Goal: Transaction & Acquisition: Book appointment/travel/reservation

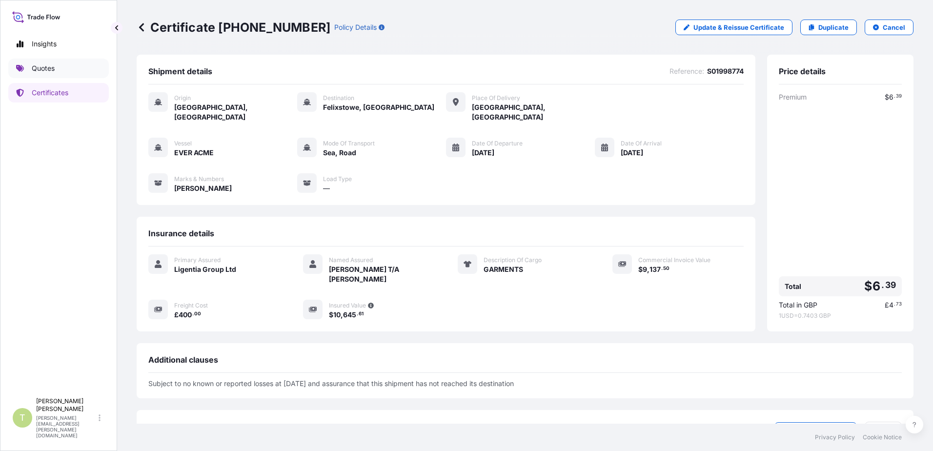
click at [38, 68] on p "Quotes" at bounding box center [43, 68] width 23 height 10
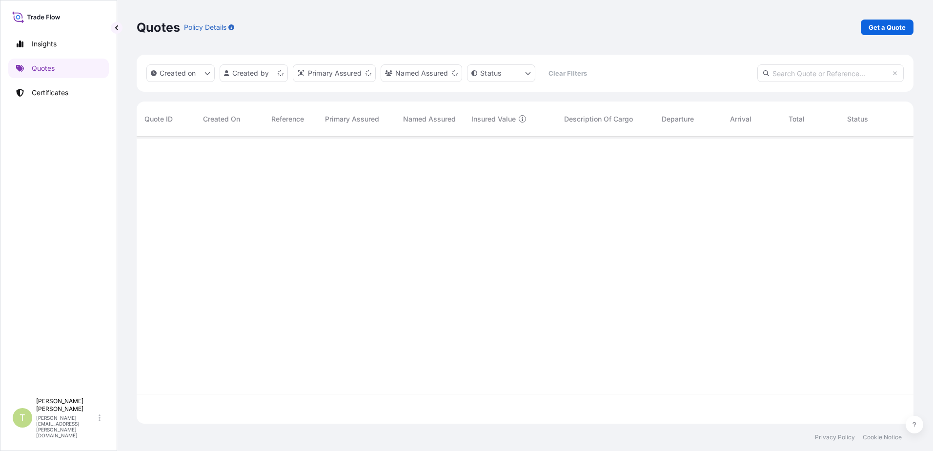
scroll to position [285, 770]
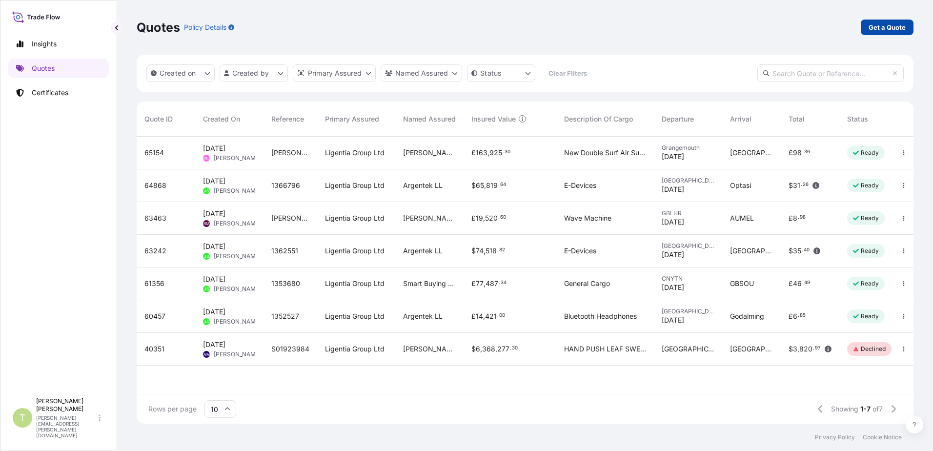
click at [877, 28] on p "Get a Quote" at bounding box center [887, 27] width 37 height 10
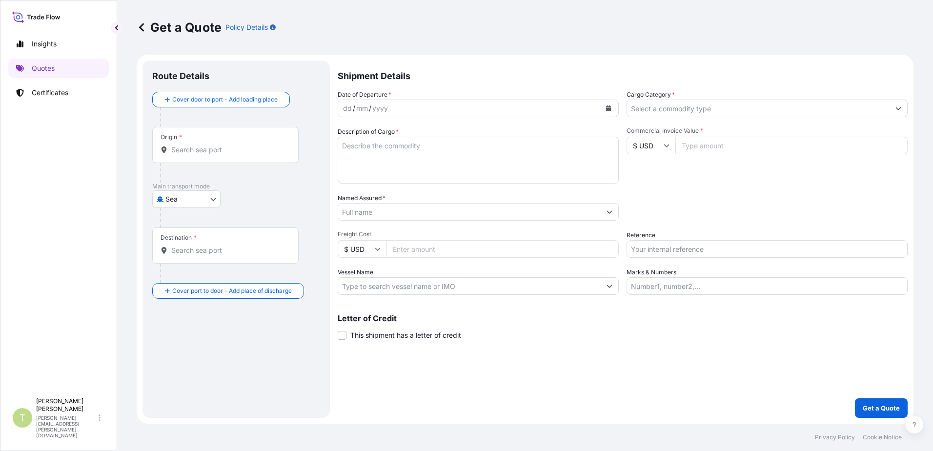
click at [213, 199] on body "Insights Quotes Certificates T [PERSON_NAME] [PERSON_NAME][EMAIL_ADDRESS][PERSO…" at bounding box center [466, 225] width 933 height 451
click at [181, 223] on div "Air" at bounding box center [186, 225] width 61 height 18
select select "Air"
click at [48, 255] on div "Insights Quotes Certificates" at bounding box center [58, 208] width 101 height 367
click at [202, 152] on input "Origin *" at bounding box center [228, 154] width 115 height 10
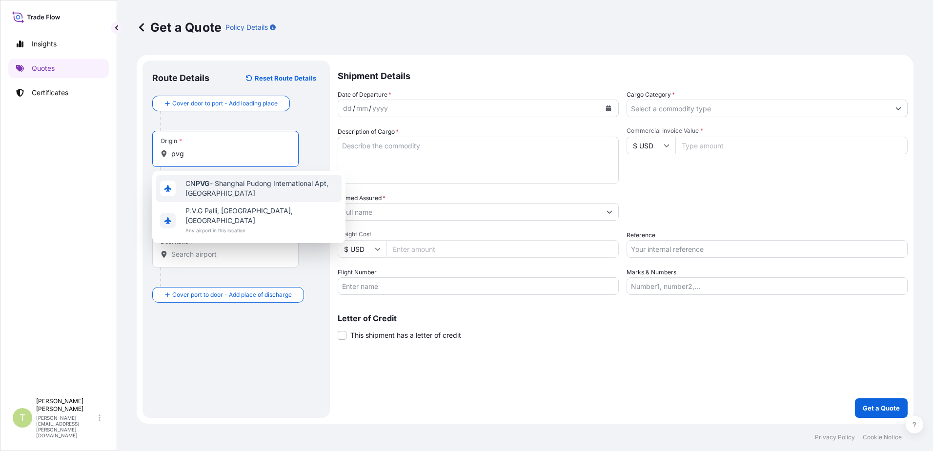
click at [212, 185] on span "CN PVG - Shanghai Pudong International Apt, [GEOGRAPHIC_DATA]" at bounding box center [261, 189] width 152 height 20
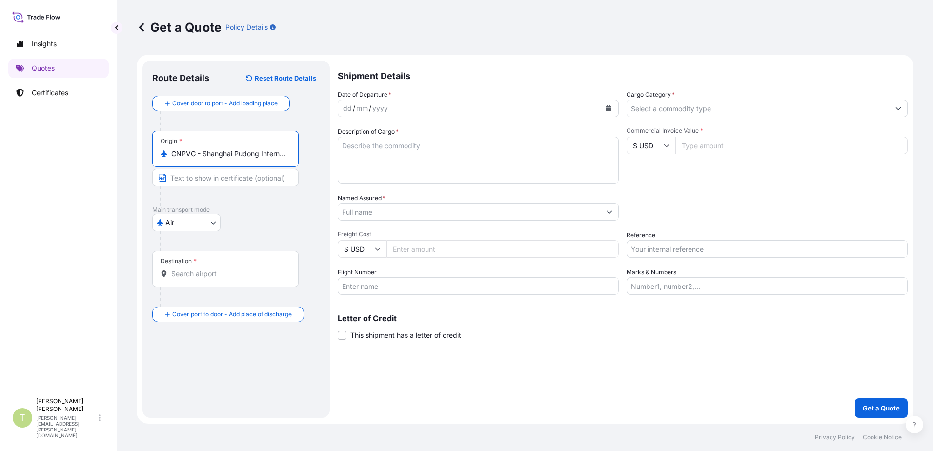
type input "CNPVG - Shanghai Pudong International Apt, [GEOGRAPHIC_DATA]"
click at [213, 274] on input "Destination *" at bounding box center [228, 274] width 115 height 10
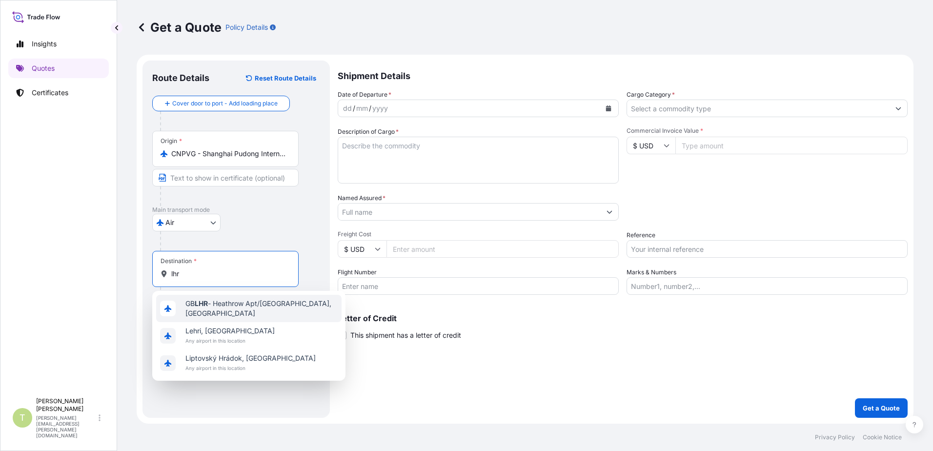
click at [211, 308] on span "GB LHR - Heathrow Apt/[GEOGRAPHIC_DATA], [GEOGRAPHIC_DATA]" at bounding box center [261, 309] width 152 height 20
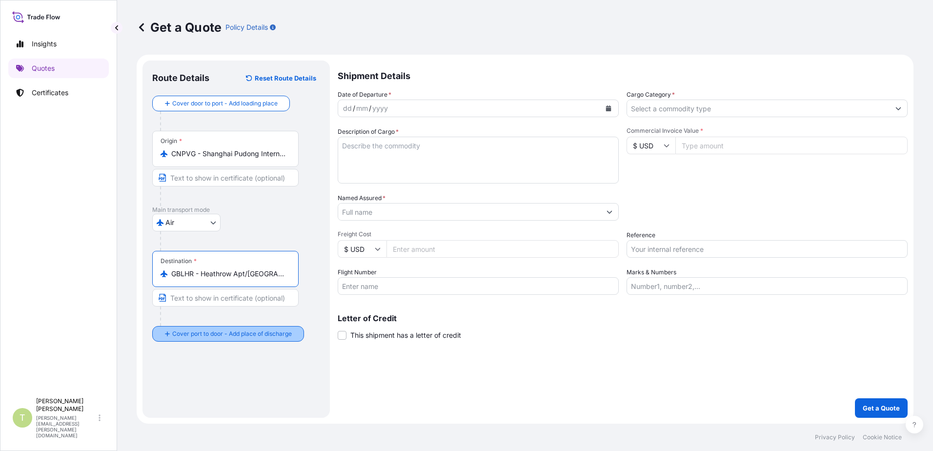
type input "GBLHR - Heathrow Apt/[GEOGRAPHIC_DATA], [GEOGRAPHIC_DATA]"
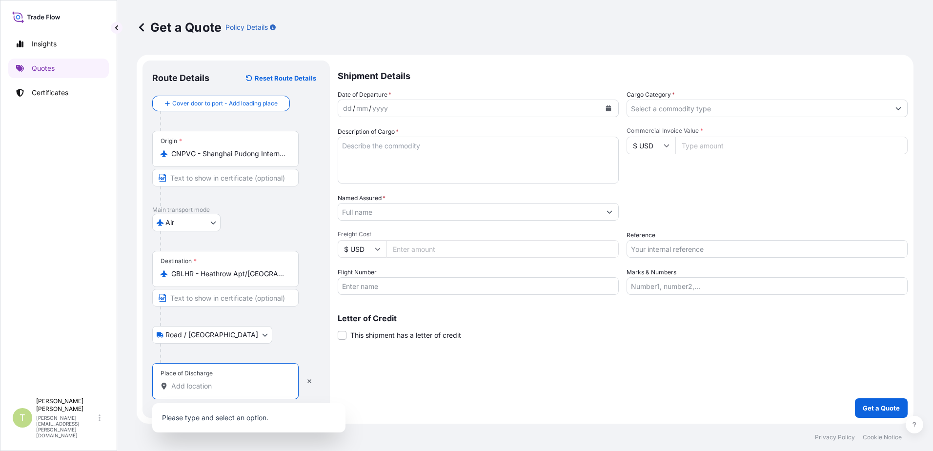
drag, startPoint x: 217, startPoint y: 382, endPoint x: 227, endPoint y: 379, distance: 10.7
click at [219, 380] on div "Place of Discharge" at bounding box center [225, 381] width 146 height 36
click at [219, 381] on input "Place of Discharge" at bounding box center [228, 386] width 115 height 10
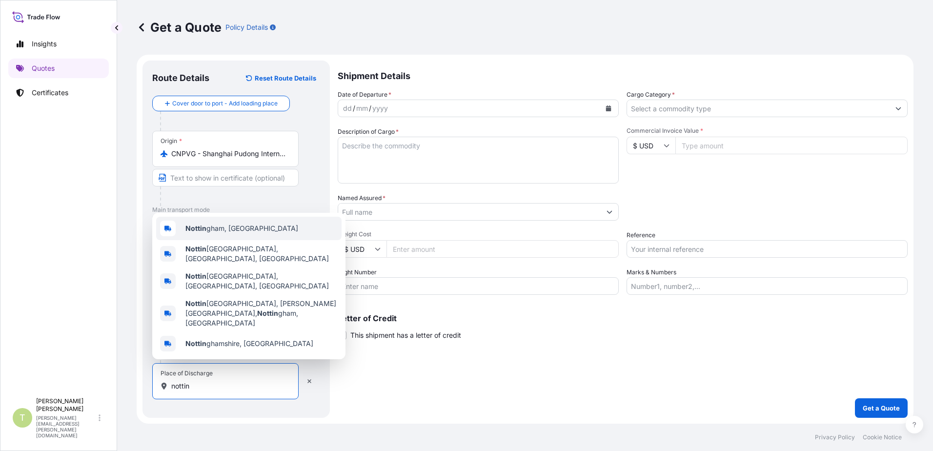
click at [244, 240] on div "Nottin gham, [GEOGRAPHIC_DATA]" at bounding box center [248, 228] width 185 height 23
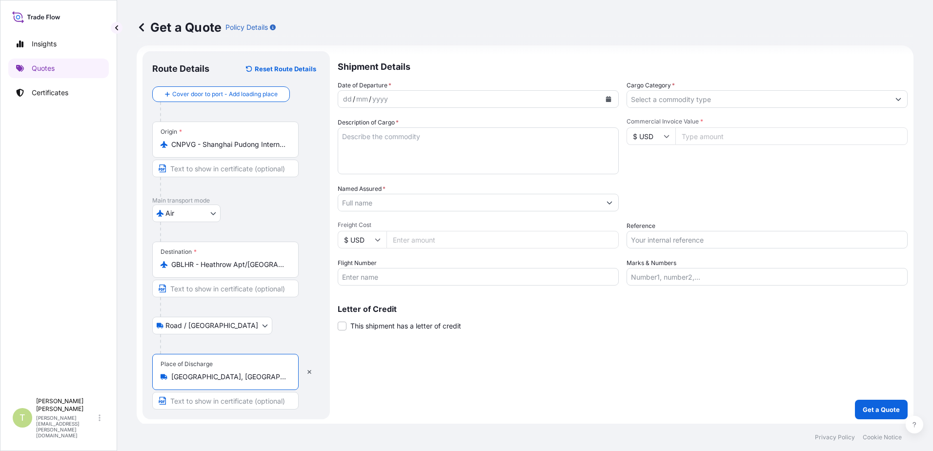
scroll to position [11, 0]
type input "[GEOGRAPHIC_DATA], [GEOGRAPHIC_DATA]"
click at [606, 99] on icon "Calendar" at bounding box center [608, 98] width 5 height 6
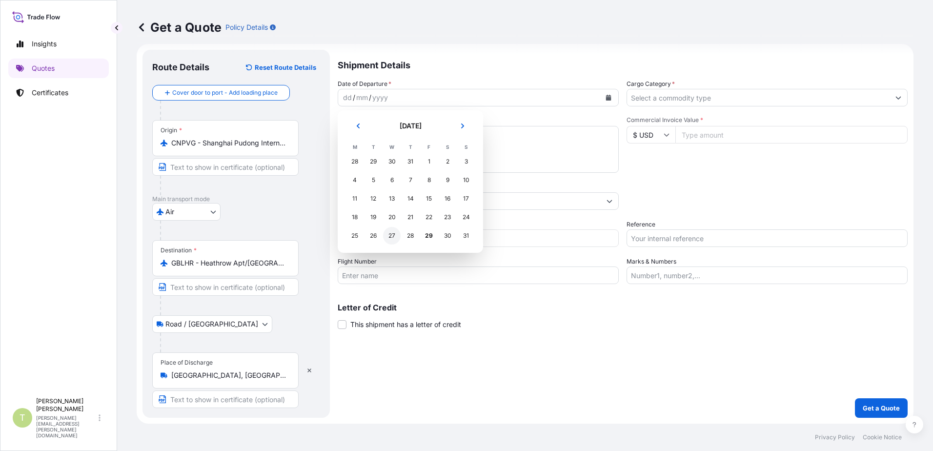
click at [391, 236] on div "27" at bounding box center [392, 236] width 18 height 18
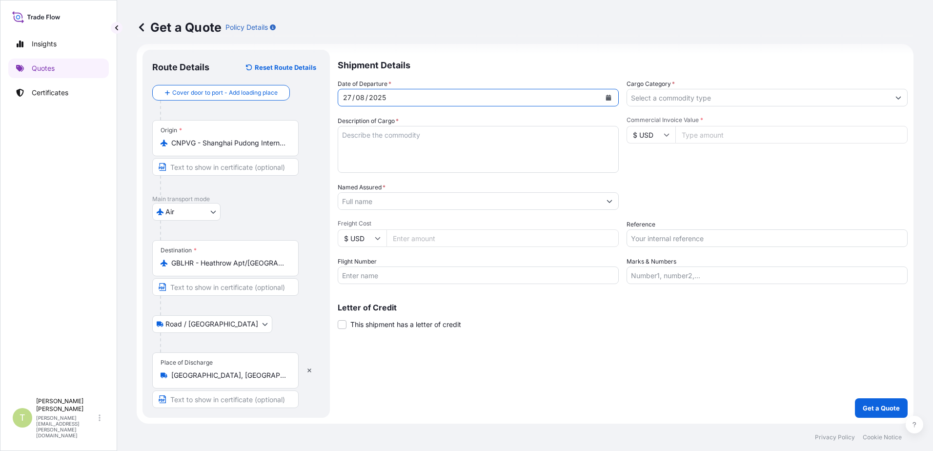
click at [438, 133] on textarea "Description of Cargo *" at bounding box center [478, 149] width 281 height 47
type textarea "g"
type textarea "GARMENTS"
click at [895, 95] on icon "Show suggestions" at bounding box center [898, 98] width 6 height 6
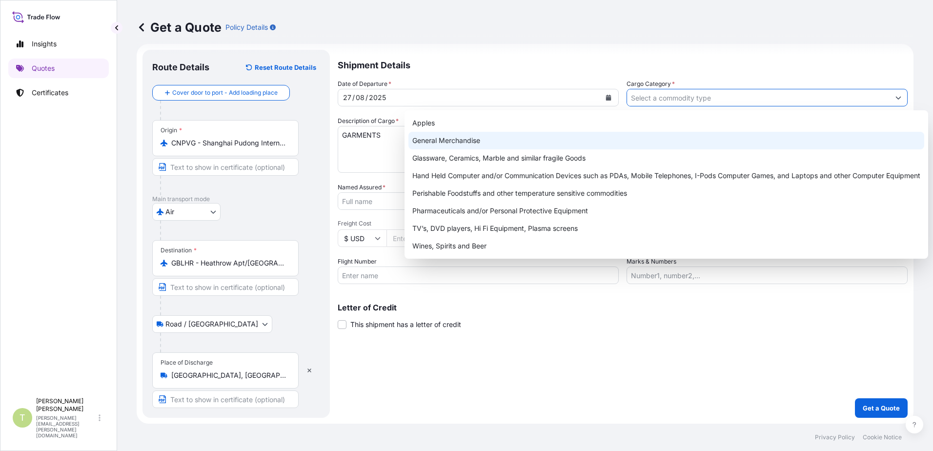
click at [487, 142] on div "General Merchandise" at bounding box center [666, 141] width 516 height 18
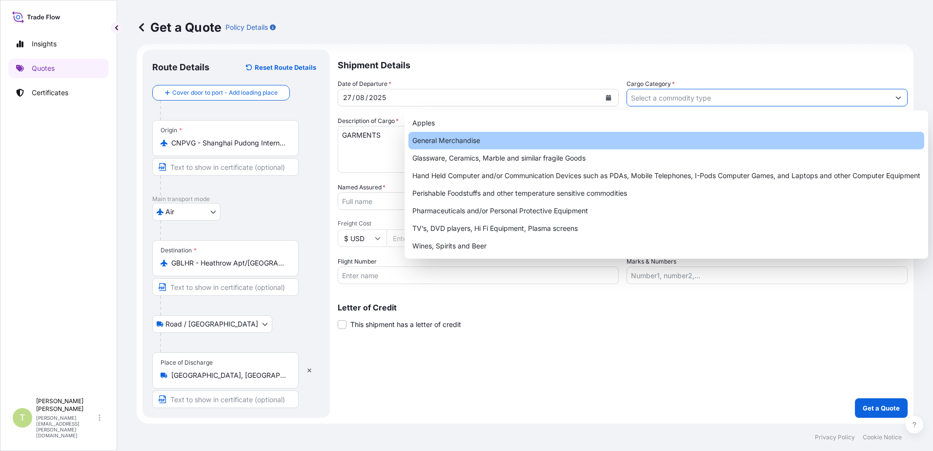
type input "General Merchandise"
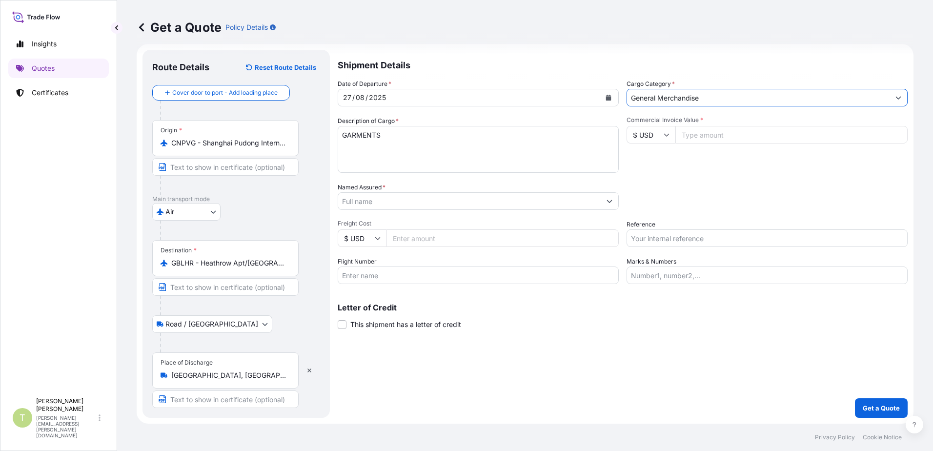
click at [494, 203] on input "Named Assured *" at bounding box center [469, 201] width 263 height 18
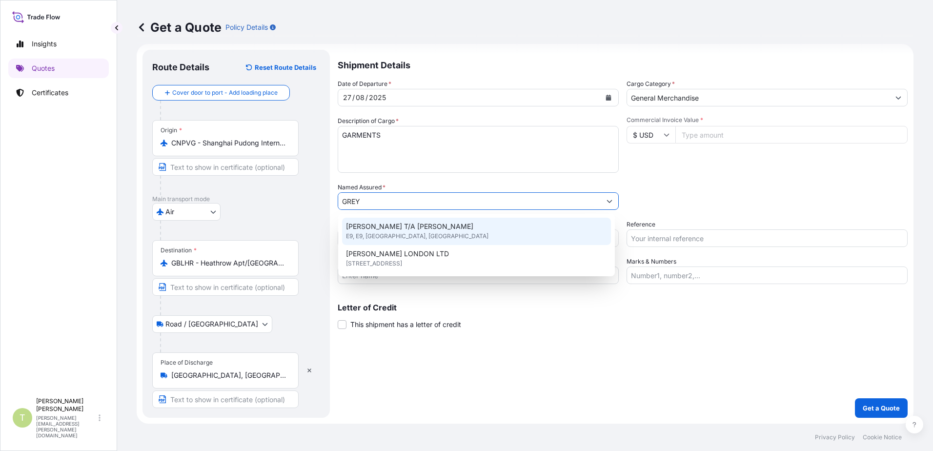
click at [455, 234] on div "[PERSON_NAME] T/A [PERSON_NAME] E9, E9, [GEOGRAPHIC_DATA], [GEOGRAPHIC_DATA]" at bounding box center [476, 231] width 269 height 27
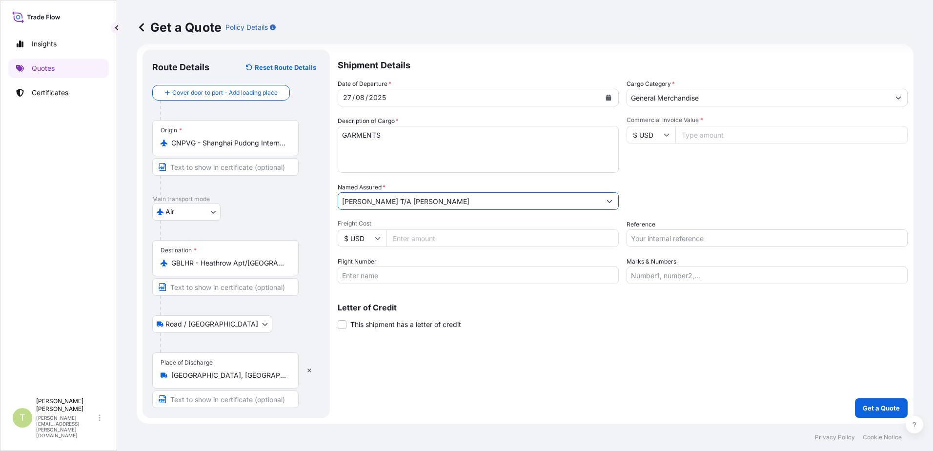
type input "[PERSON_NAME] T/A [PERSON_NAME]"
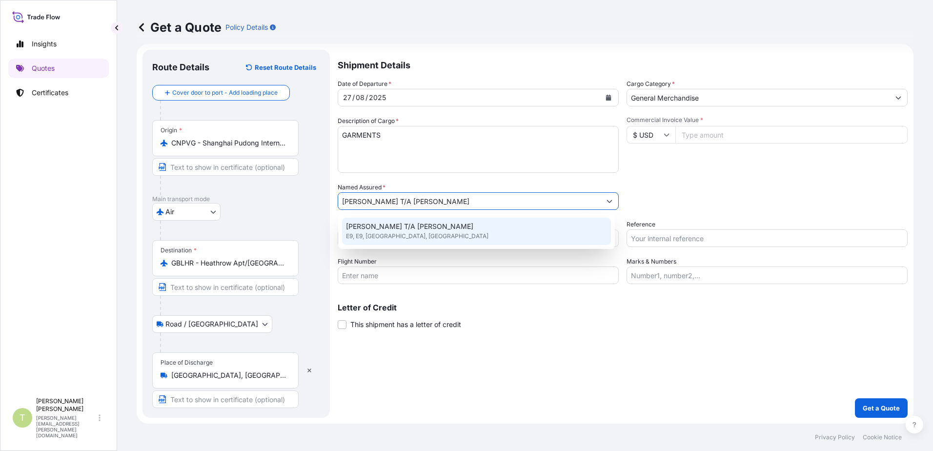
click at [684, 202] on div "Packing Category Type to search a container mode Please select a primary mode o…" at bounding box center [767, 196] width 281 height 27
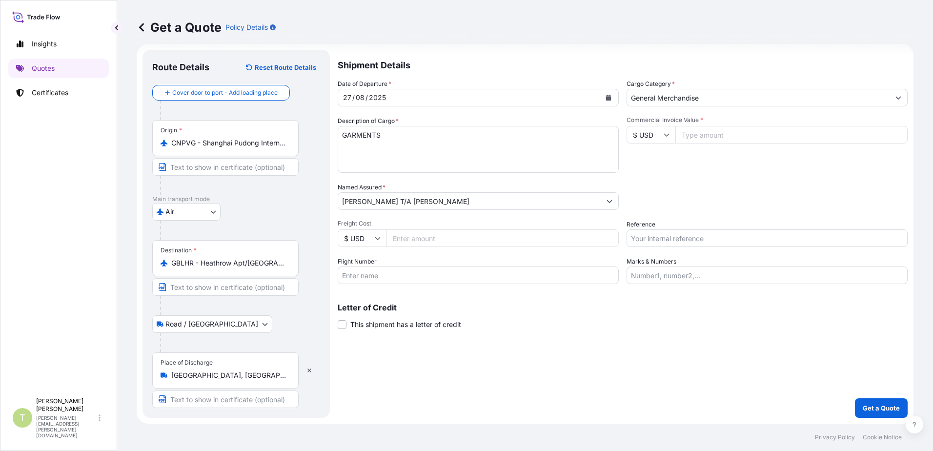
click at [377, 240] on icon at bounding box center [378, 238] width 6 height 6
click at [371, 286] on div "£ GBP" at bounding box center [362, 285] width 41 height 19
type input "£ GBP"
click at [418, 243] on input "Freight Cost" at bounding box center [502, 238] width 232 height 18
type input "4096.00"
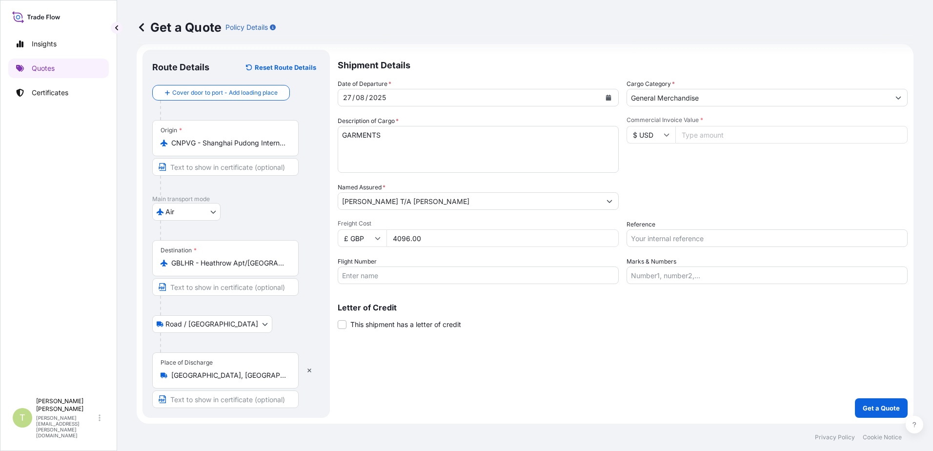
click at [410, 271] on input "Flight Number" at bounding box center [478, 275] width 281 height 18
type input "SQ318"
click at [655, 243] on input "Reference" at bounding box center [767, 238] width 281 height 18
type input "D"
type input "S02034074"
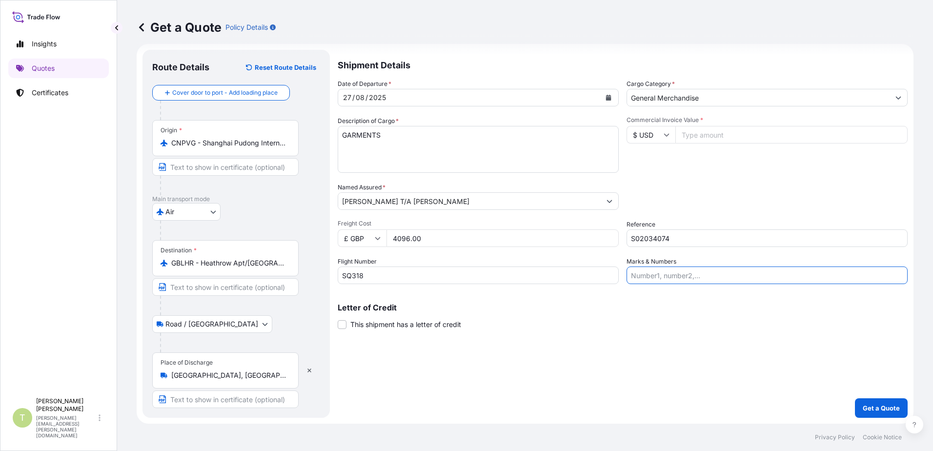
click at [651, 276] on input "Marks & Numbers" at bounding box center [767, 275] width 281 height 18
type input "[PERSON_NAME]"
click at [552, 329] on div "Shipment Details Date of Departure * [DATE] Cargo Category * General Merchandis…" at bounding box center [623, 234] width 570 height 368
click at [731, 135] on input "Commercial Invoice Value *" at bounding box center [791, 135] width 232 height 18
type input "31800.00"
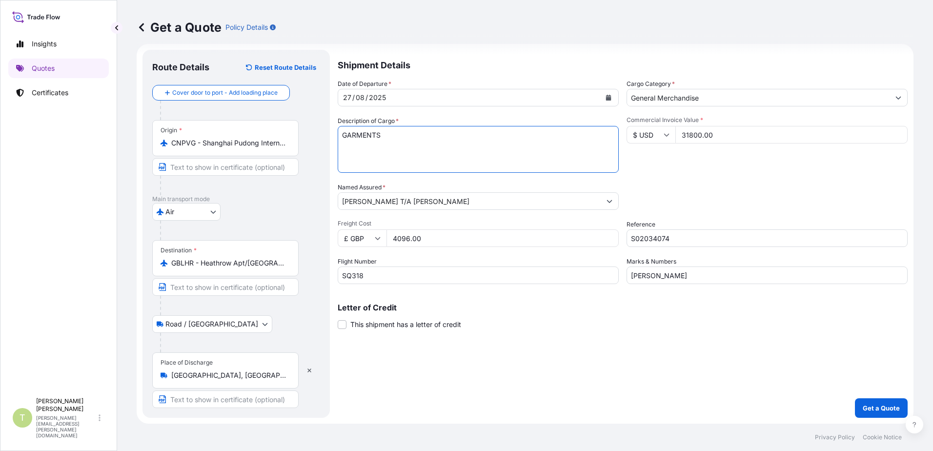
click at [610, 162] on textarea "GARMENTS" at bounding box center [478, 149] width 281 height 47
click at [740, 189] on div "Packing Category Type to search a container mode Please select a primary mode o…" at bounding box center [767, 196] width 281 height 27
click at [863, 407] on p "Get a Quote" at bounding box center [881, 408] width 37 height 10
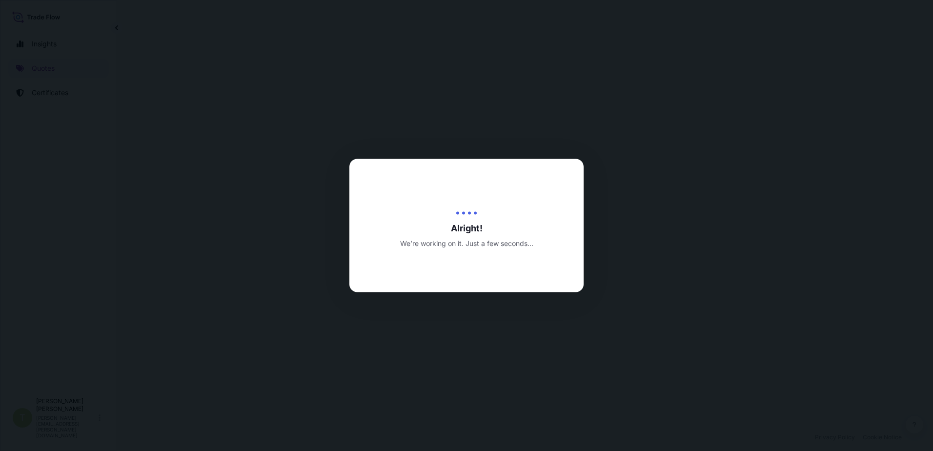
select select "Air"
select select "Road / [GEOGRAPHIC_DATA]"
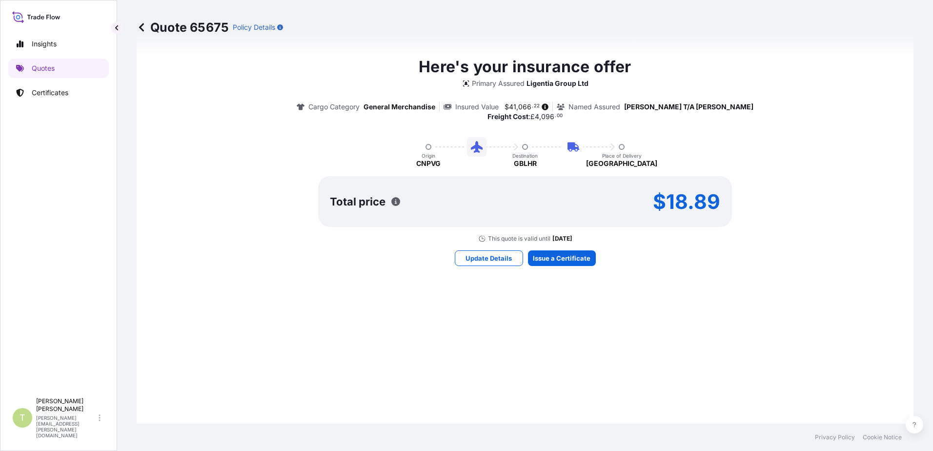
scroll to position [630, 0]
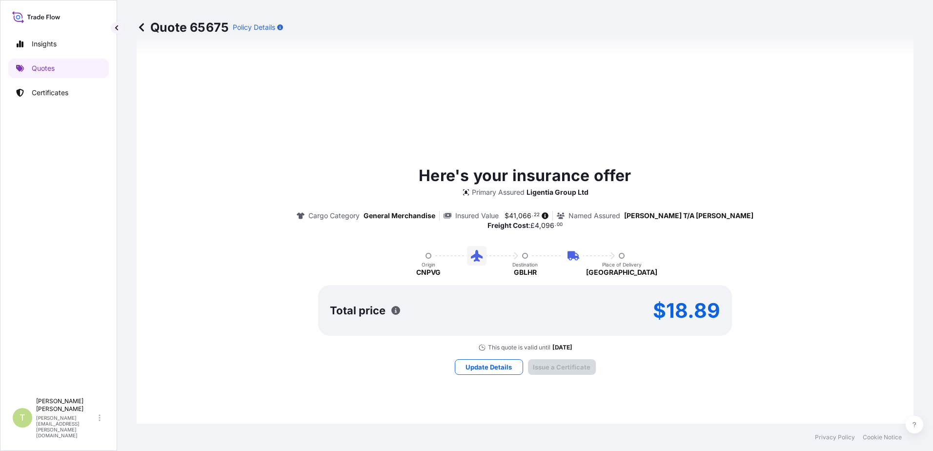
type input "[DATE]"
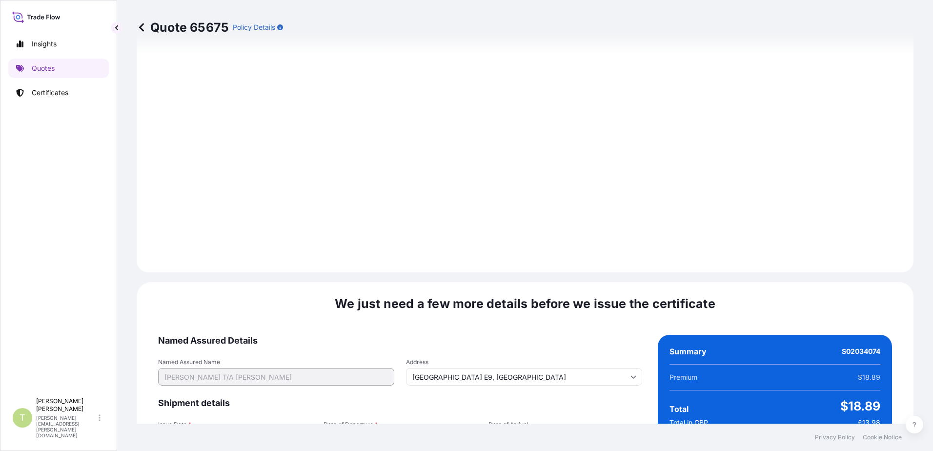
scroll to position [1201, 0]
